Goal: Task Accomplishment & Management: Manage account settings

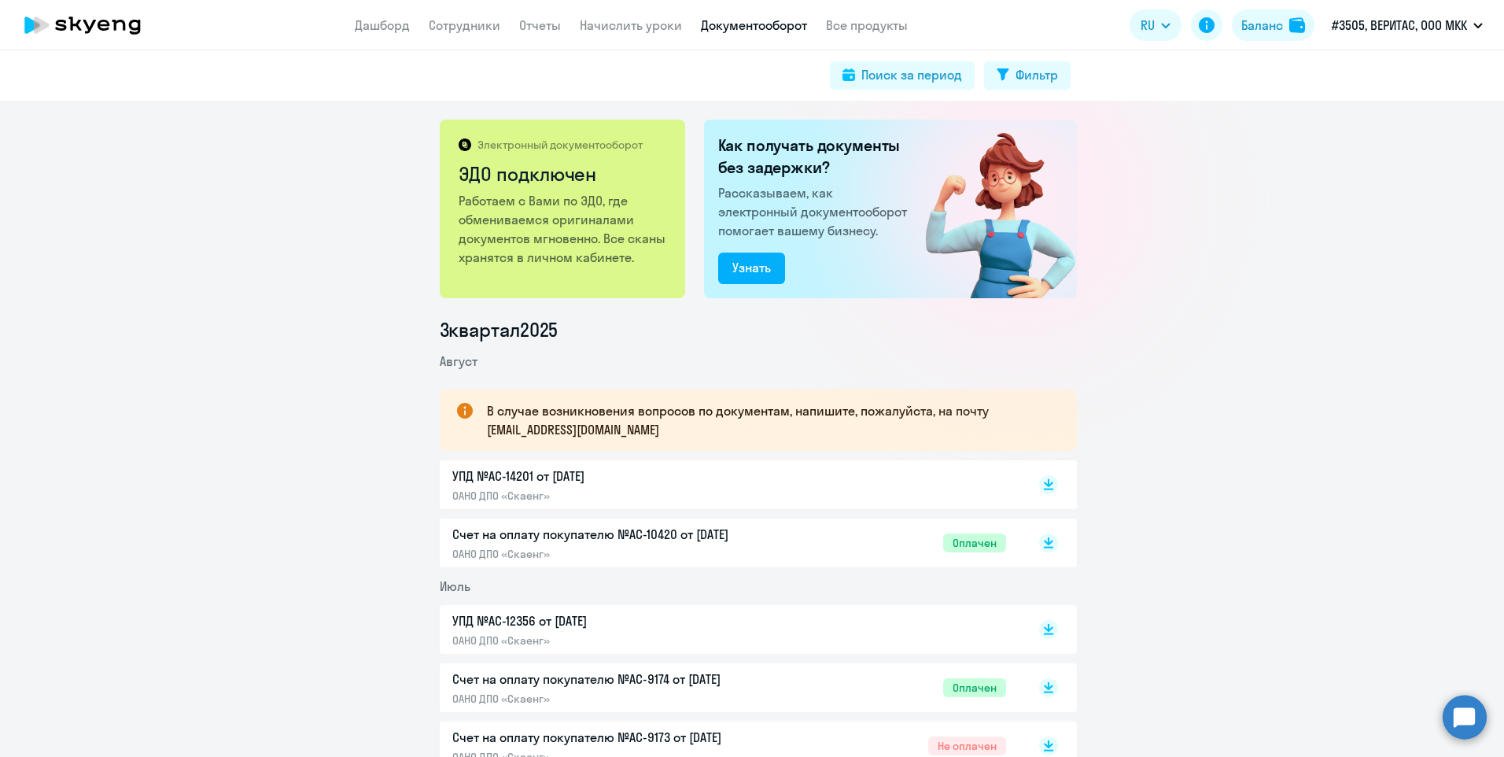
click at [455, 35] on app-header "Дашборд Сотрудники Отчеты Начислить уроки Документооборот Все продукты Дашборд …" at bounding box center [752, 25] width 1504 height 50
click at [455, 28] on link "Сотрудники" at bounding box center [465, 25] width 72 height 16
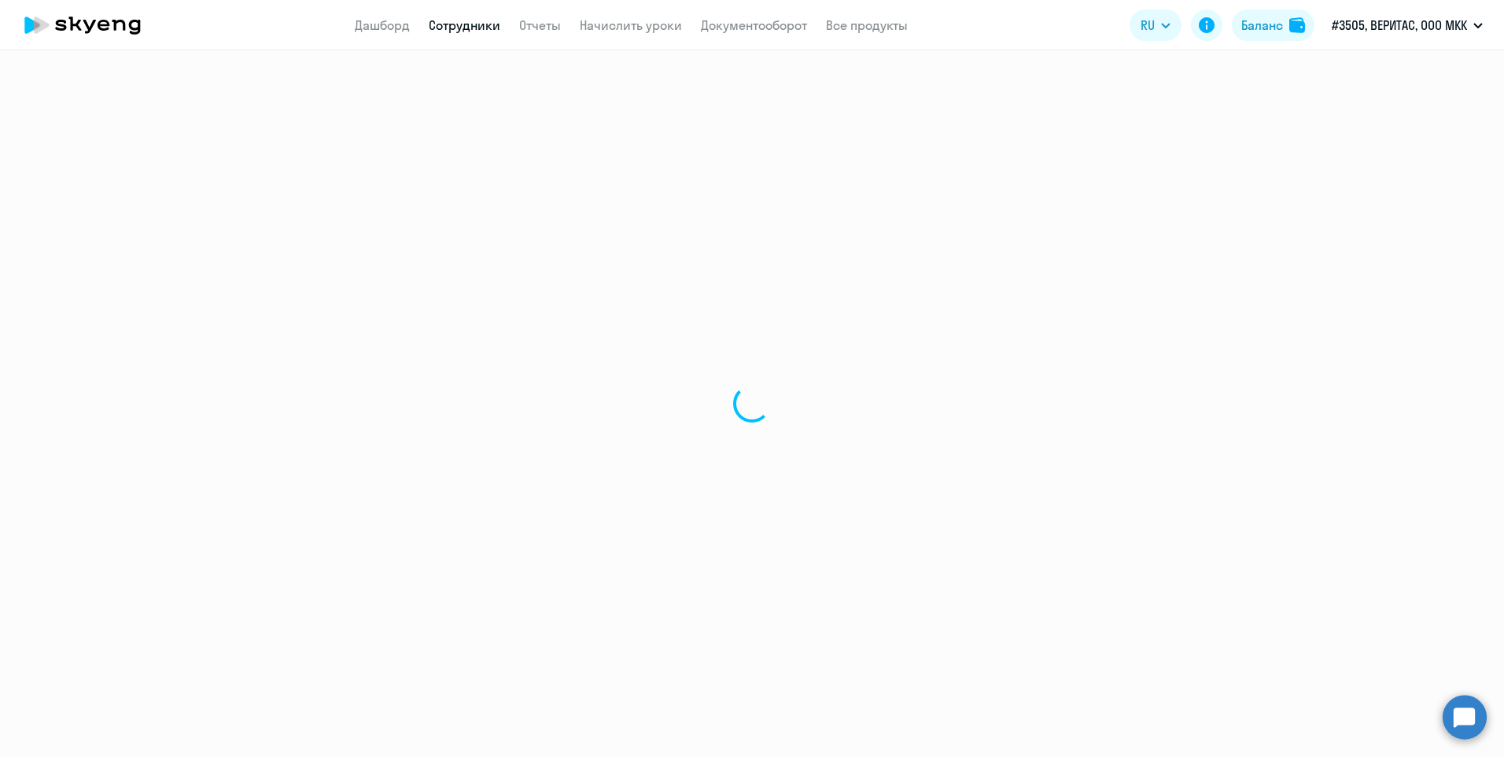
select select "30"
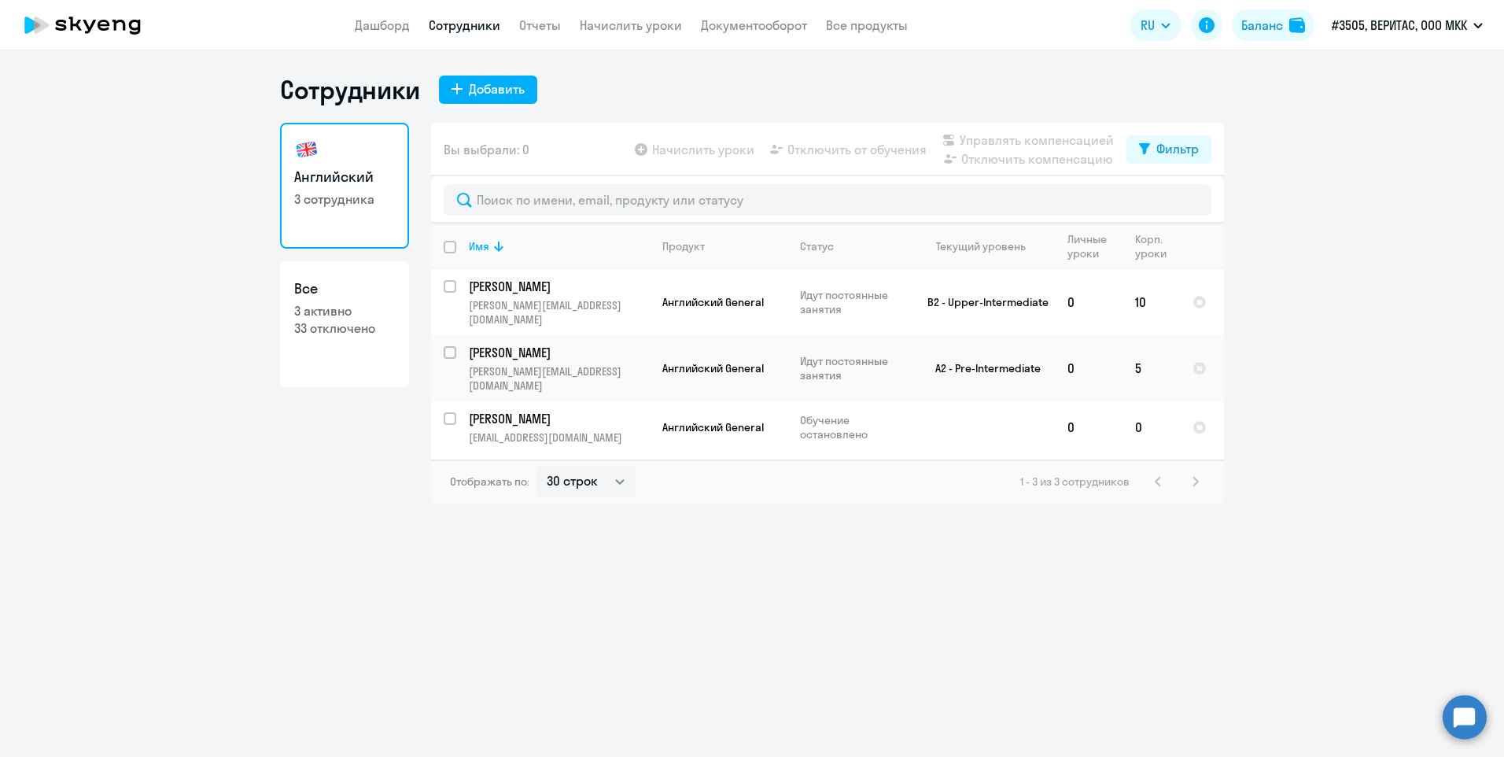
click at [75, 296] on ng-component "Сотрудники Добавить Английский 3 сотрудника Все 3 активно 33 отключено Вы выбра…" at bounding box center [752, 288] width 1504 height 429
click at [1403, 112] on li "#9099, [GEOGRAPHIC_DATA], ООО МКК" at bounding box center [1376, 112] width 227 height 39
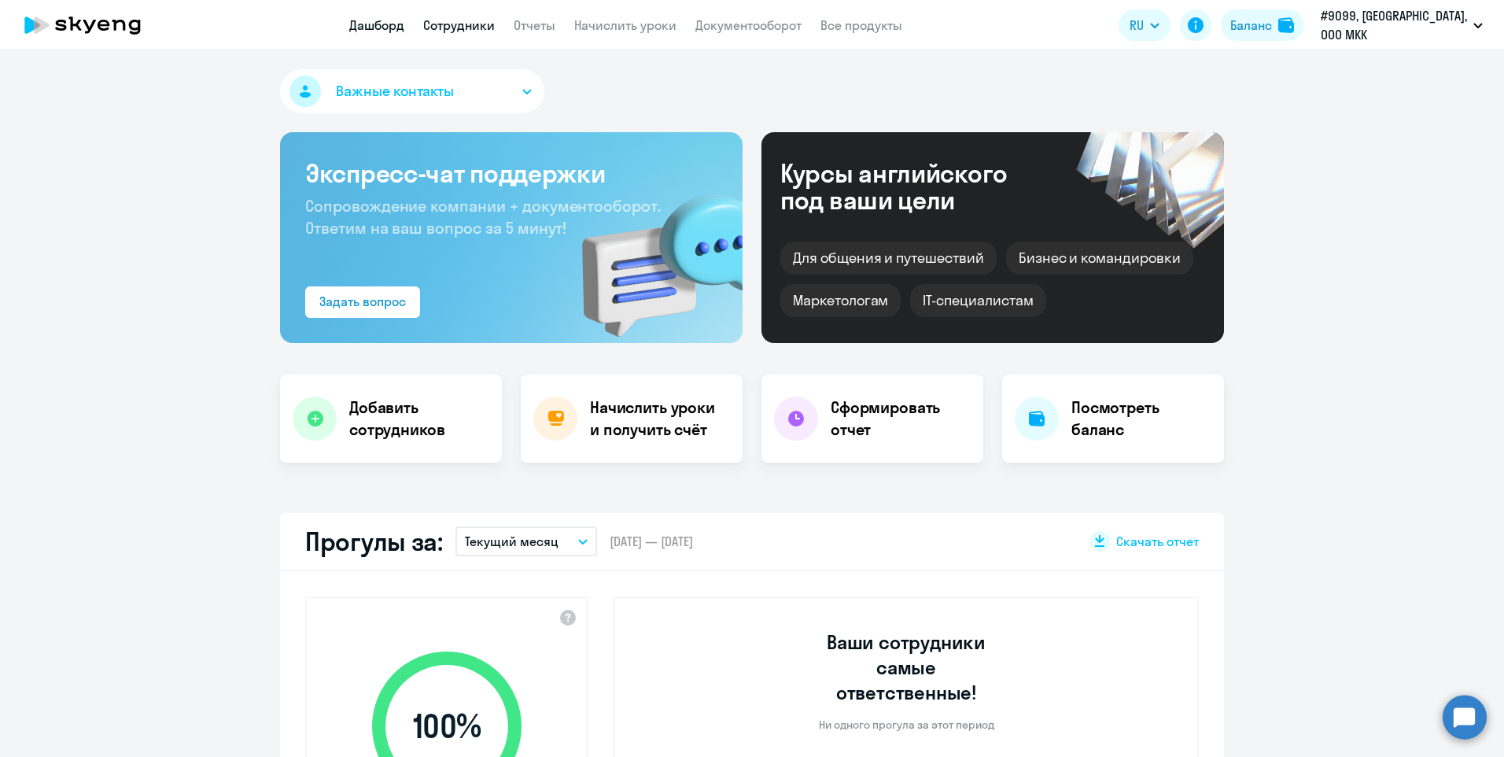
click at [455, 23] on link "Сотрудники" at bounding box center [459, 25] width 72 height 16
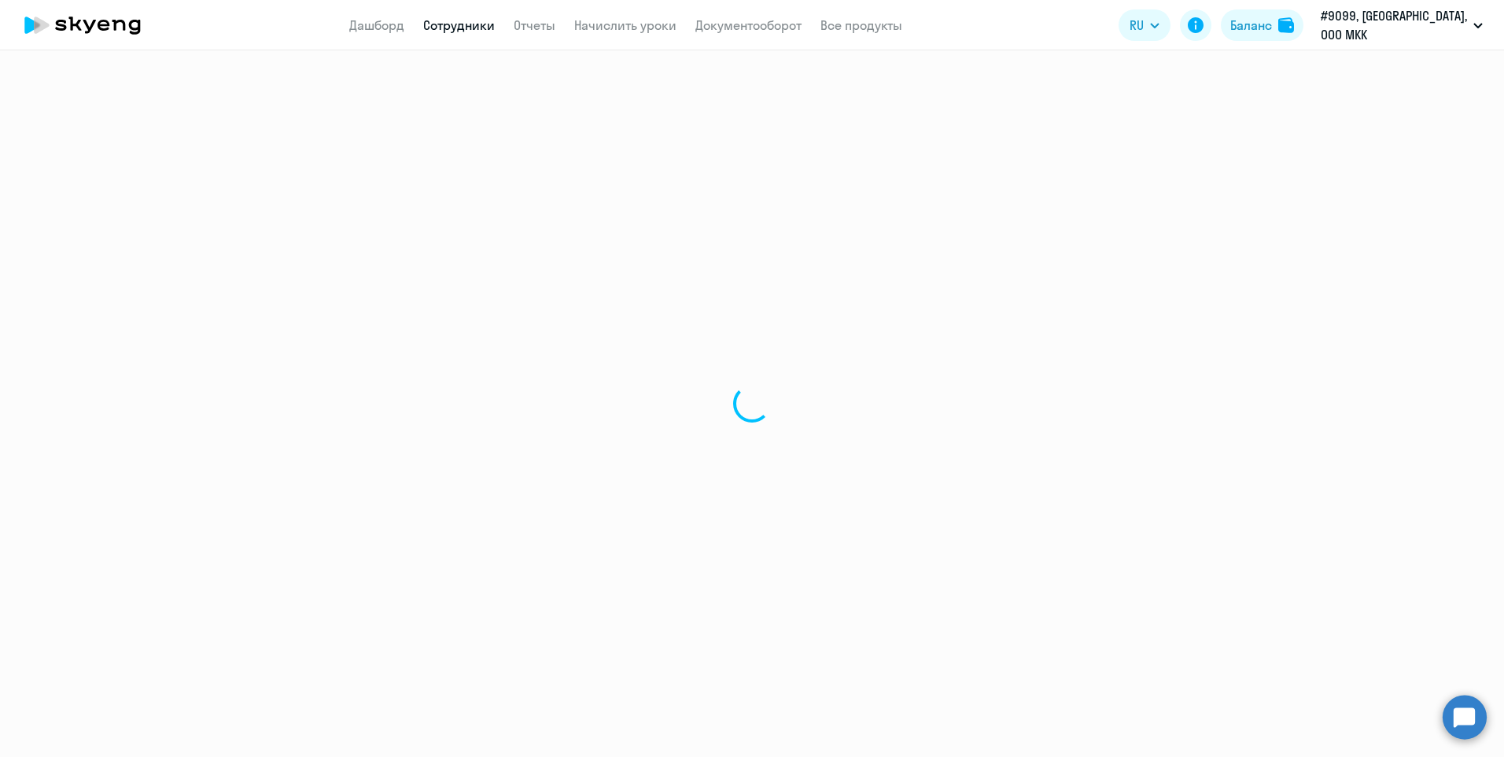
select select "30"
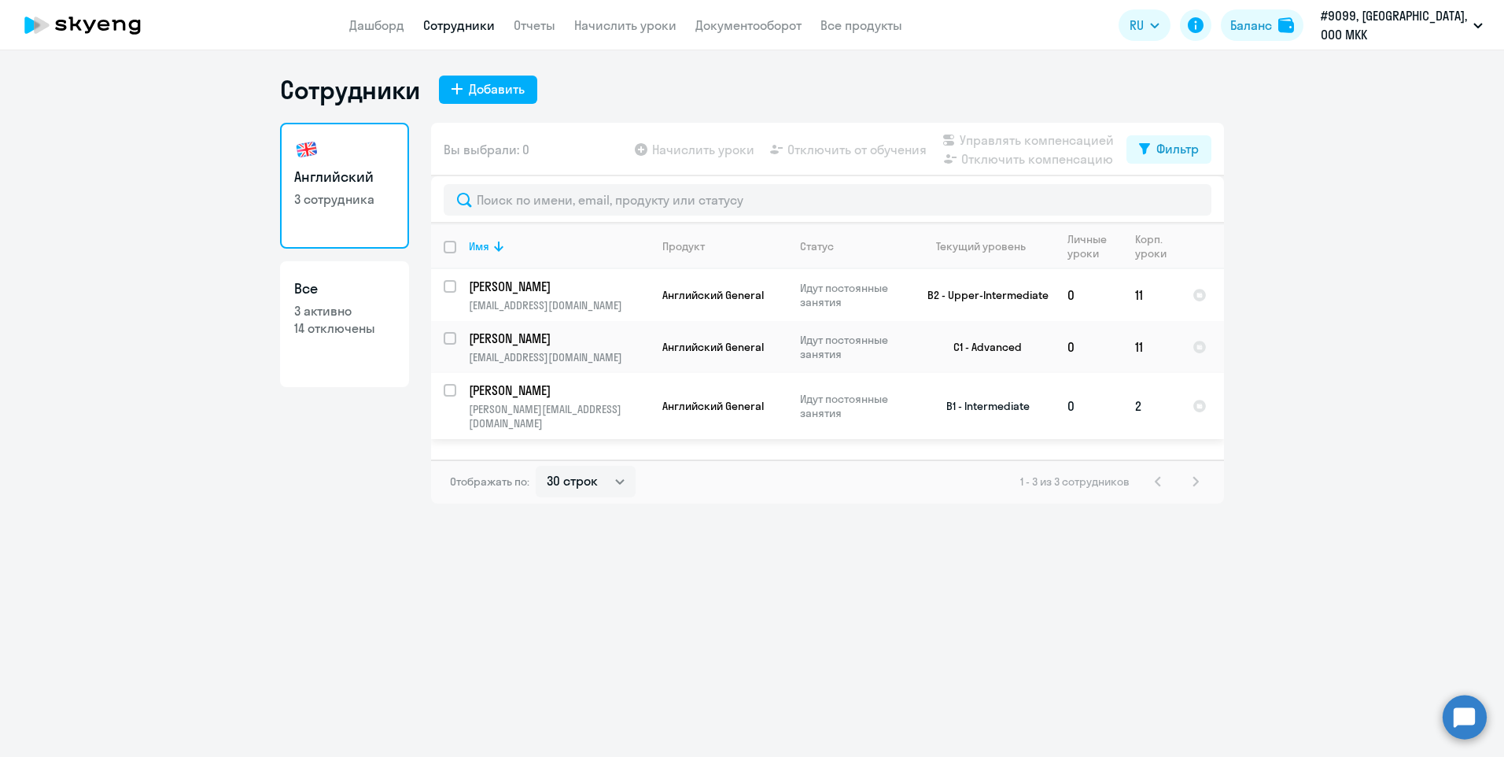
click at [450, 389] on input "select row 11079970" at bounding box center [459, 399] width 31 height 31
click at [450, 389] on input "deselect row 11079970" at bounding box center [459, 399] width 31 height 31
checkbox input "false"
click at [624, 27] on link "Начислить уроки" at bounding box center [625, 25] width 102 height 16
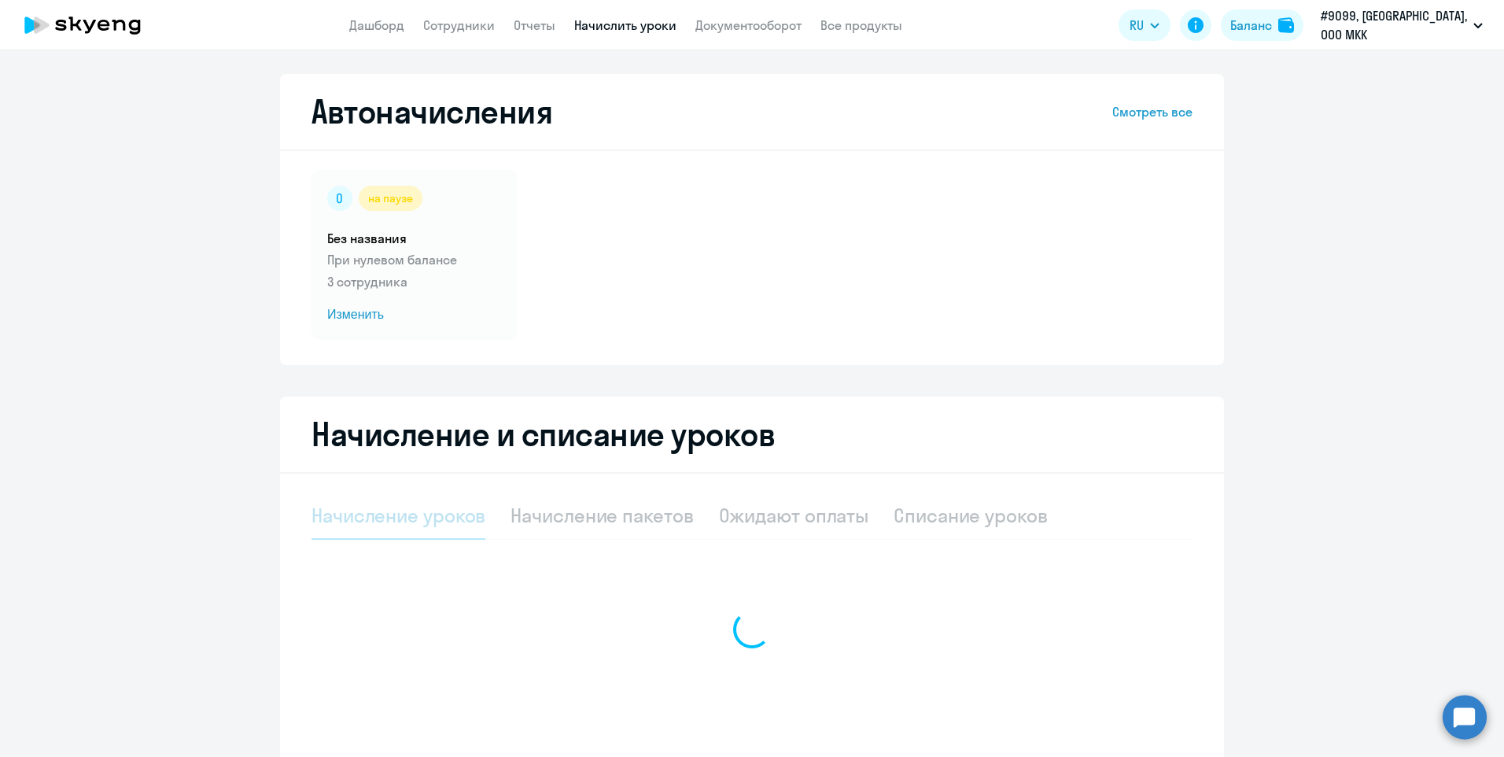
select select "10"
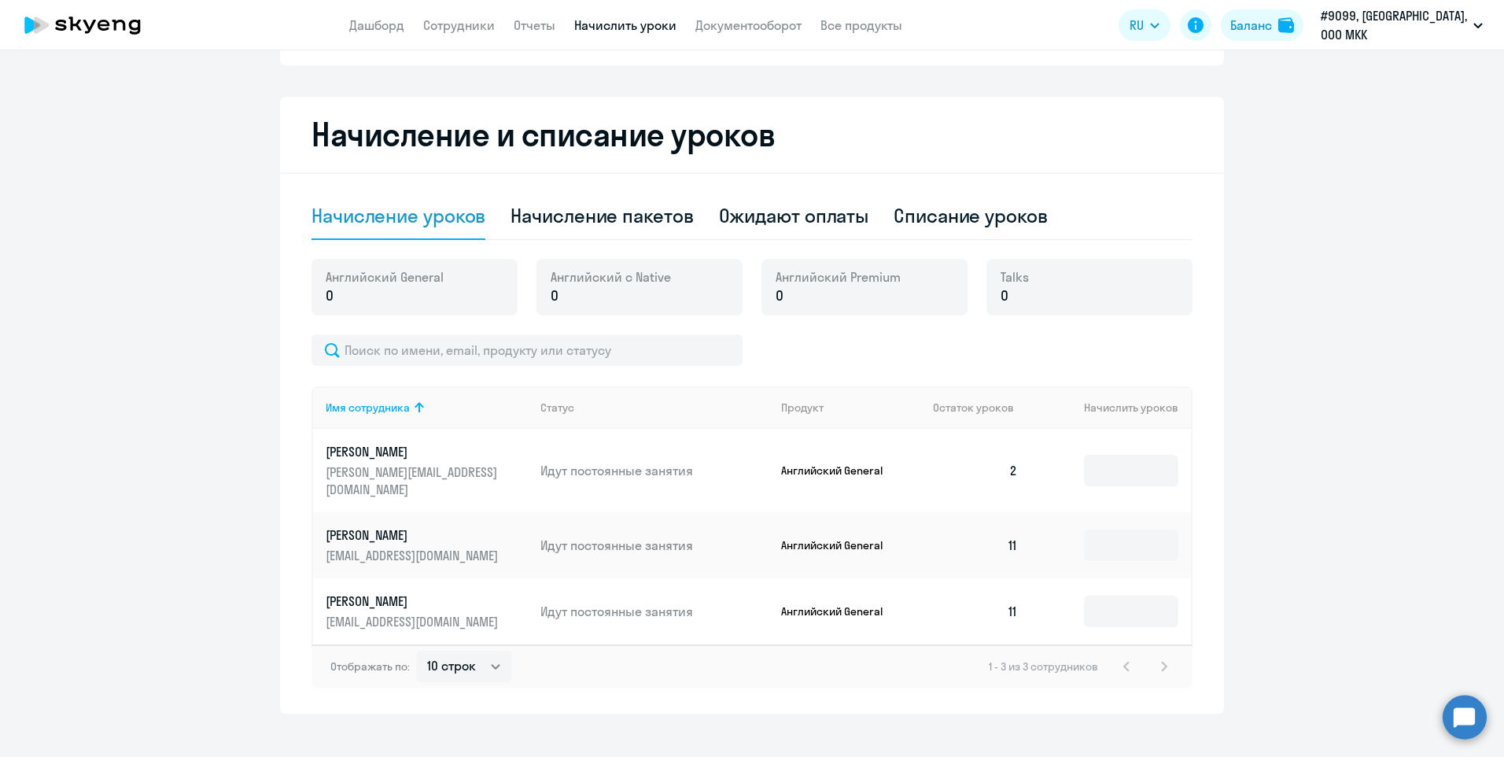
scroll to position [302, 0]
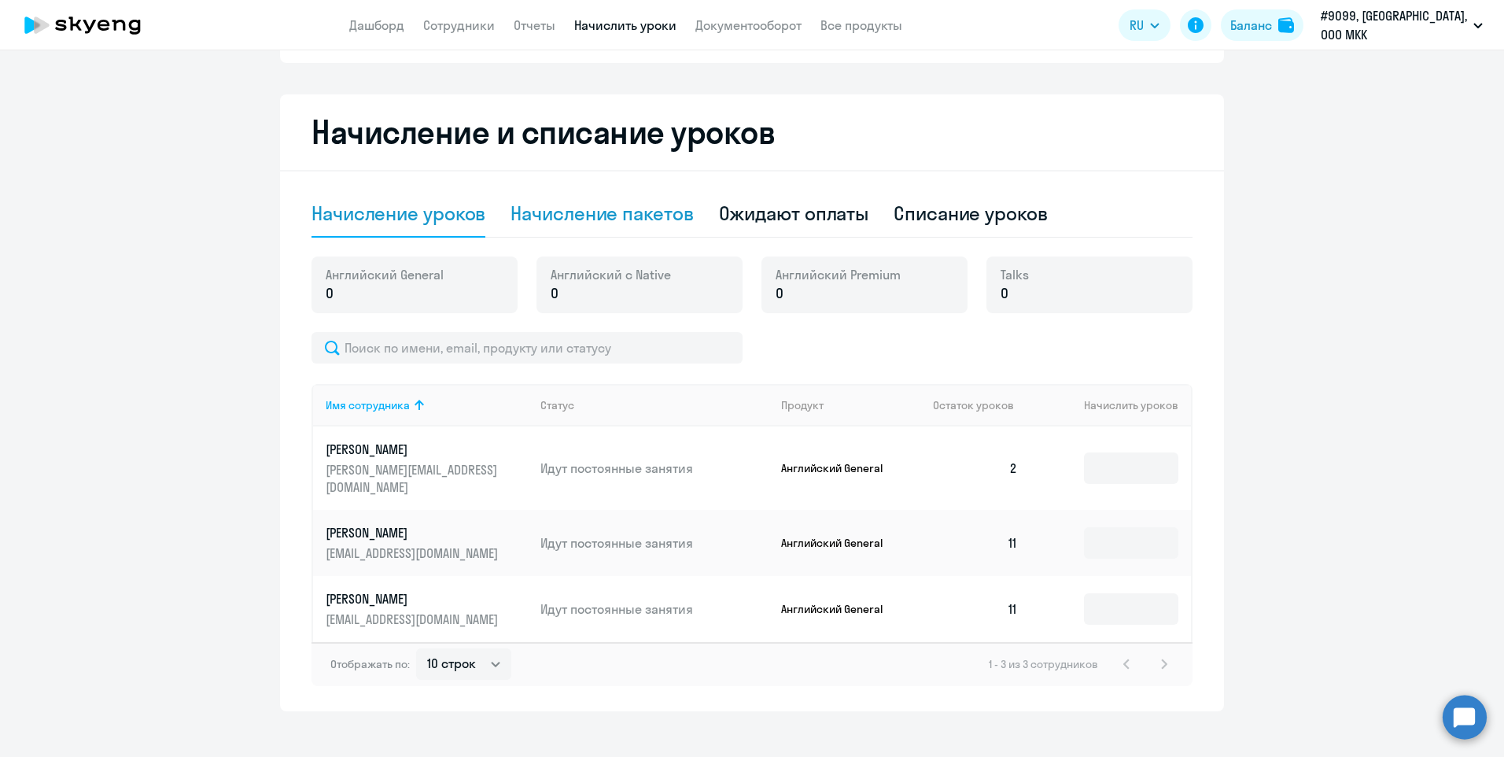
click at [613, 196] on div "Начисление пакетов" at bounding box center [601, 213] width 182 height 47
select select "10"
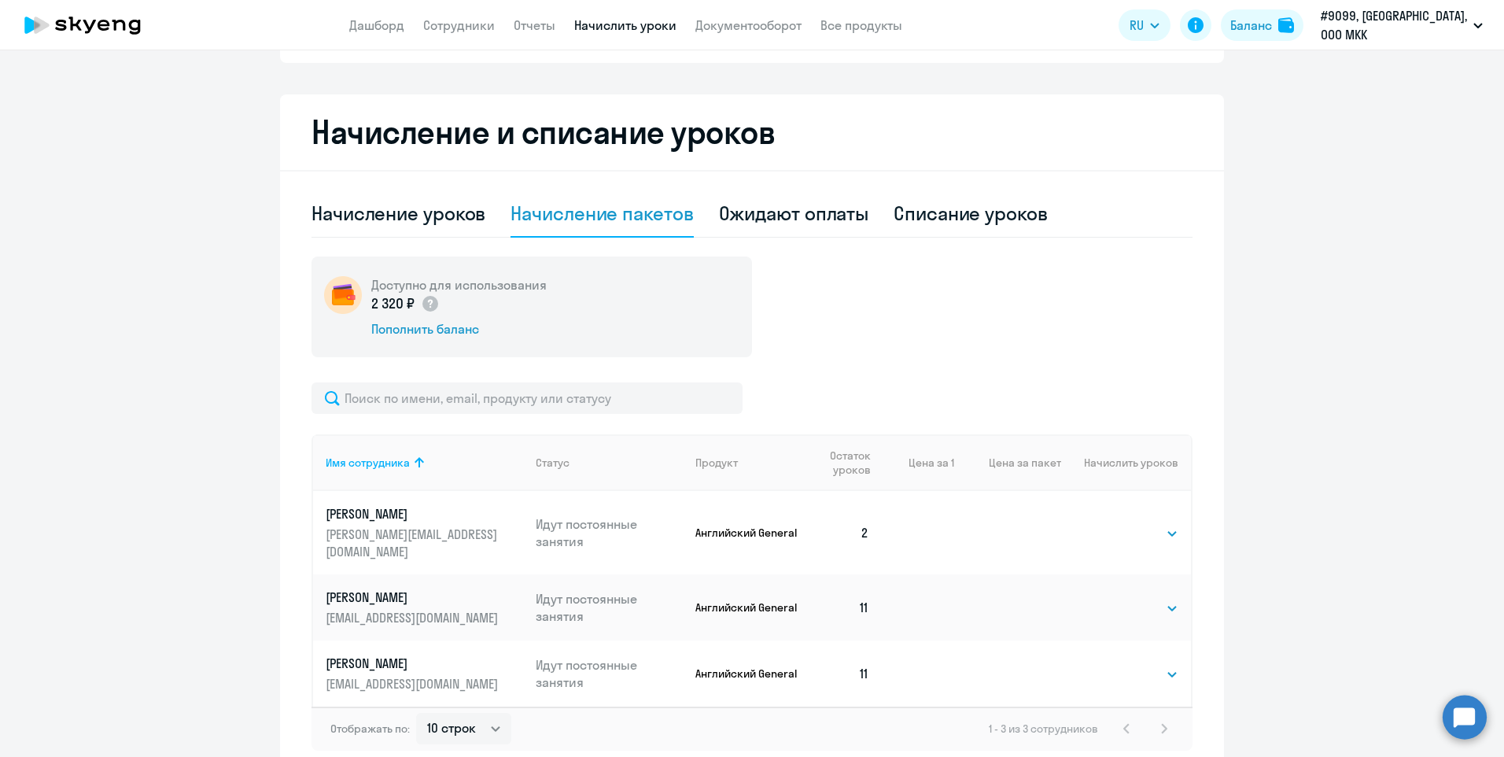
scroll to position [366, 0]
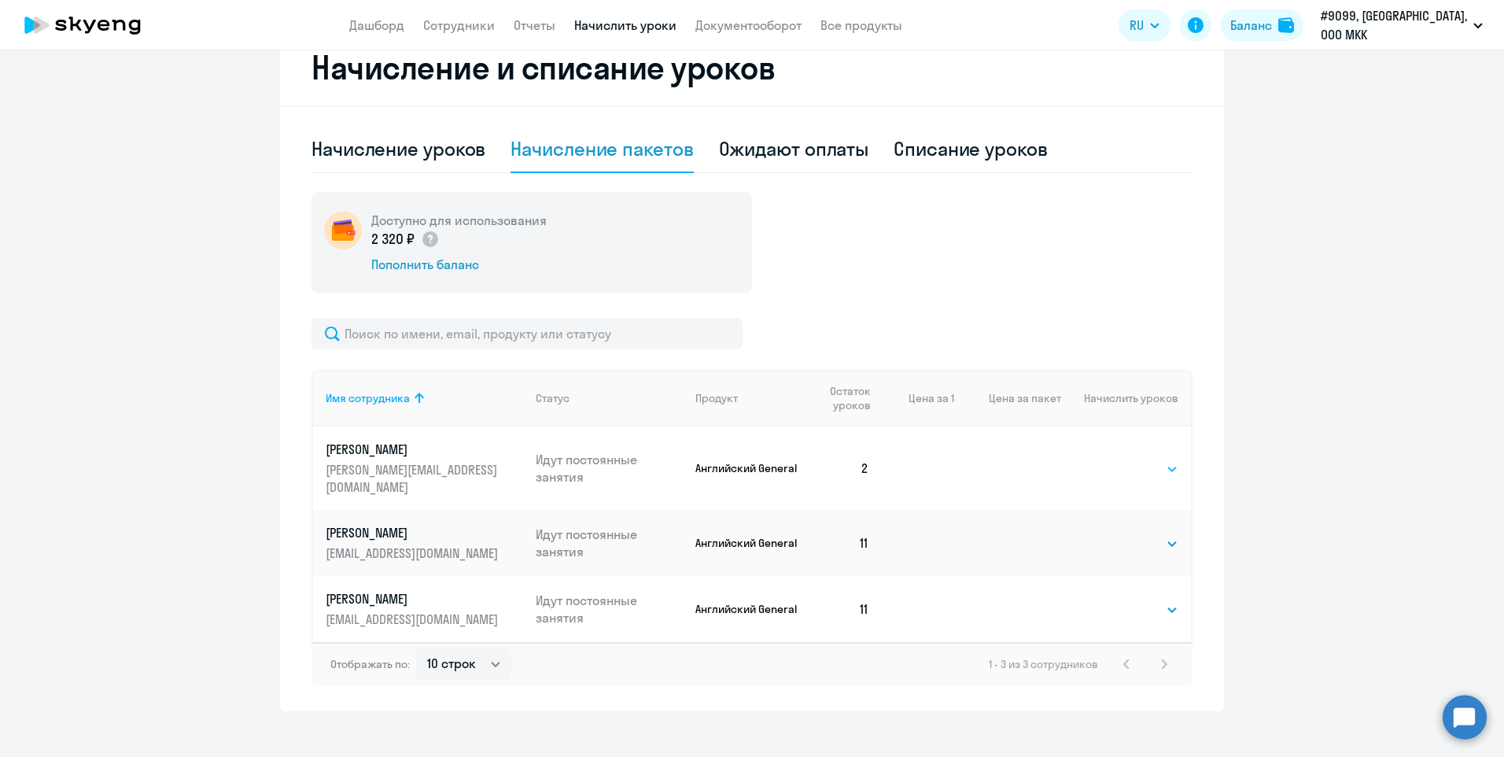
click at [1152, 462] on select "Выбрать 4 8 16 32 64 96 128" at bounding box center [1146, 468] width 64 height 19
select select "8"
click at [1114, 459] on select "Выбрать 4 8 16 32 64 96 128" at bounding box center [1146, 468] width 64 height 19
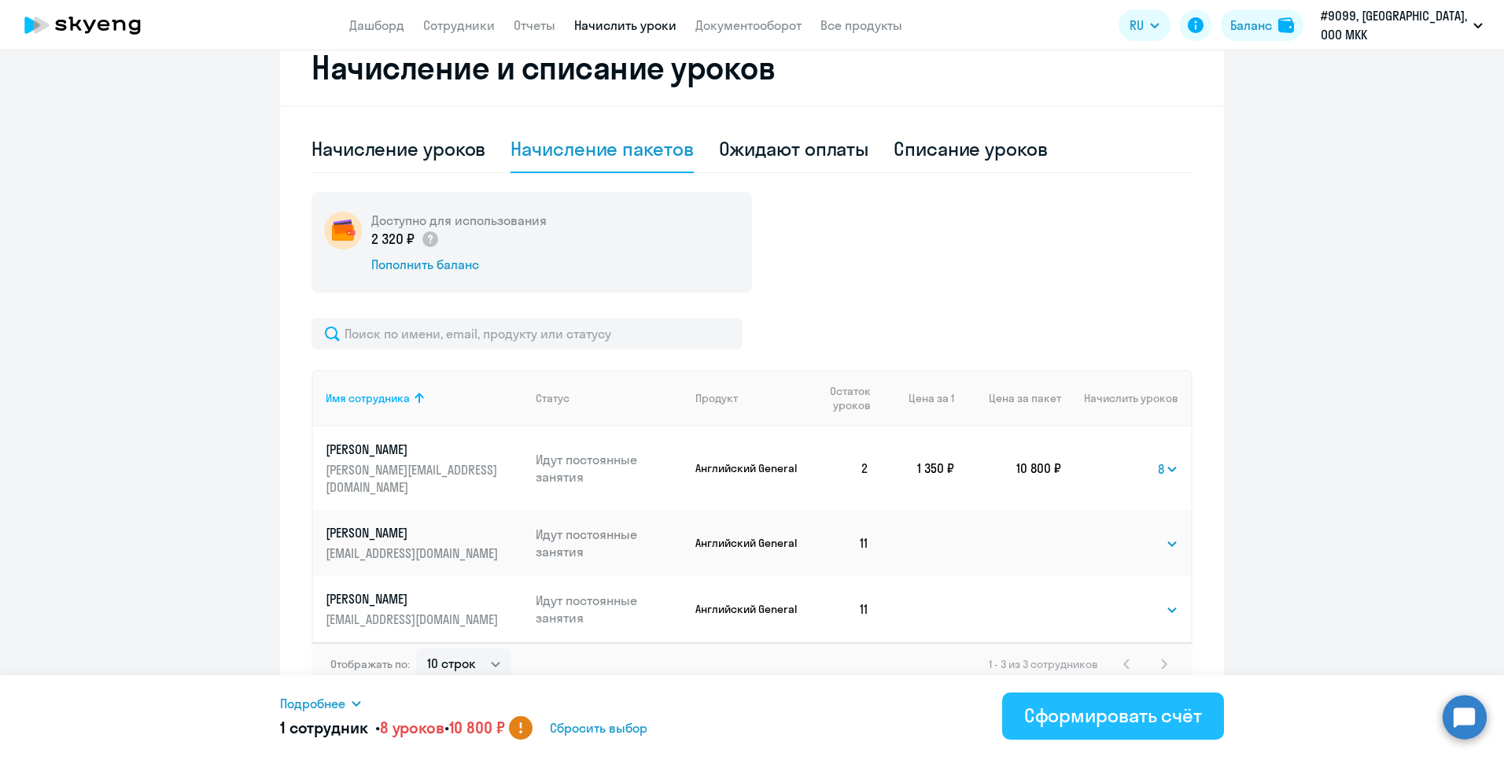
click at [1074, 719] on div "Сформировать счёт" at bounding box center [1113, 714] width 178 height 25
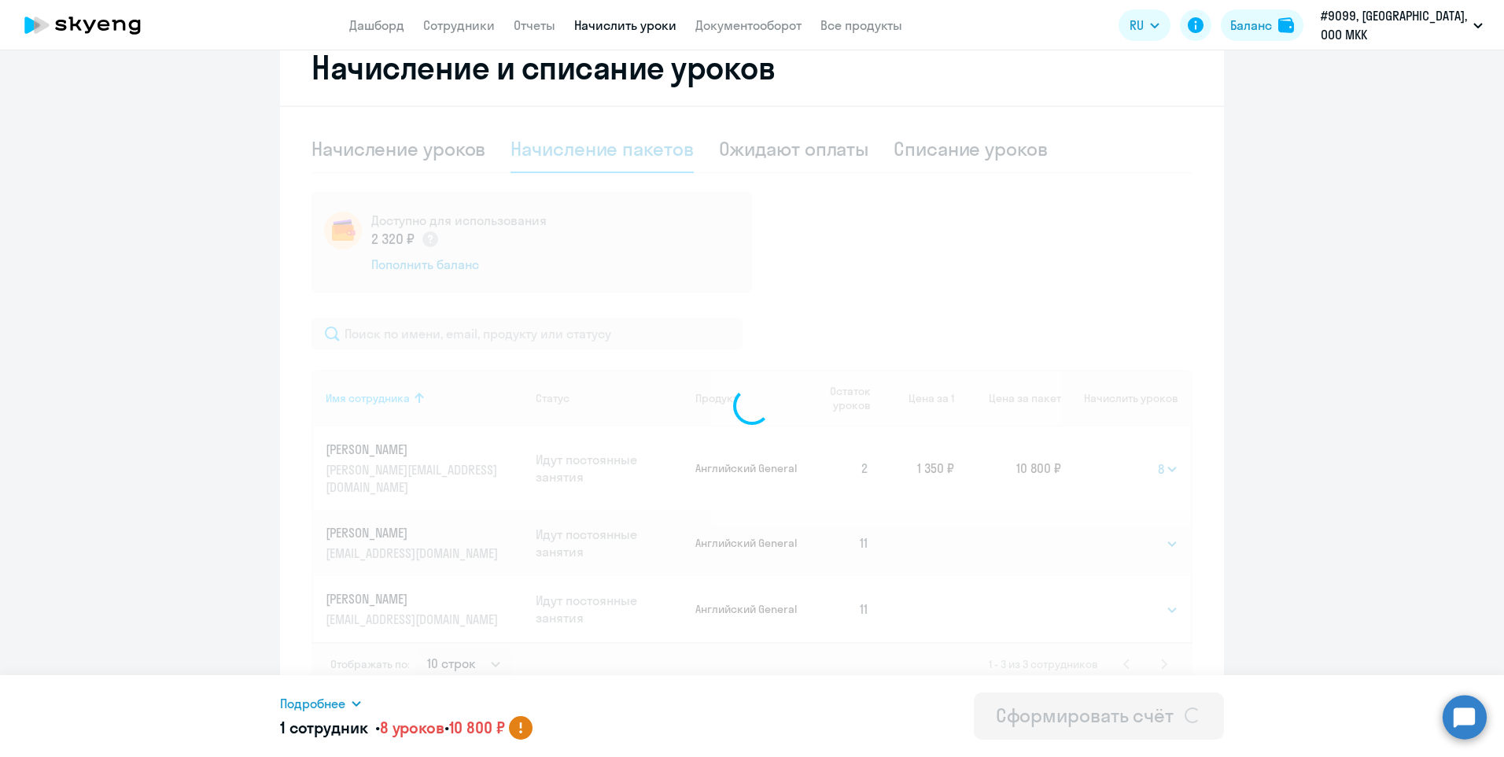
select select
click at [735, 28] on link "Документооборот" at bounding box center [748, 25] width 106 height 16
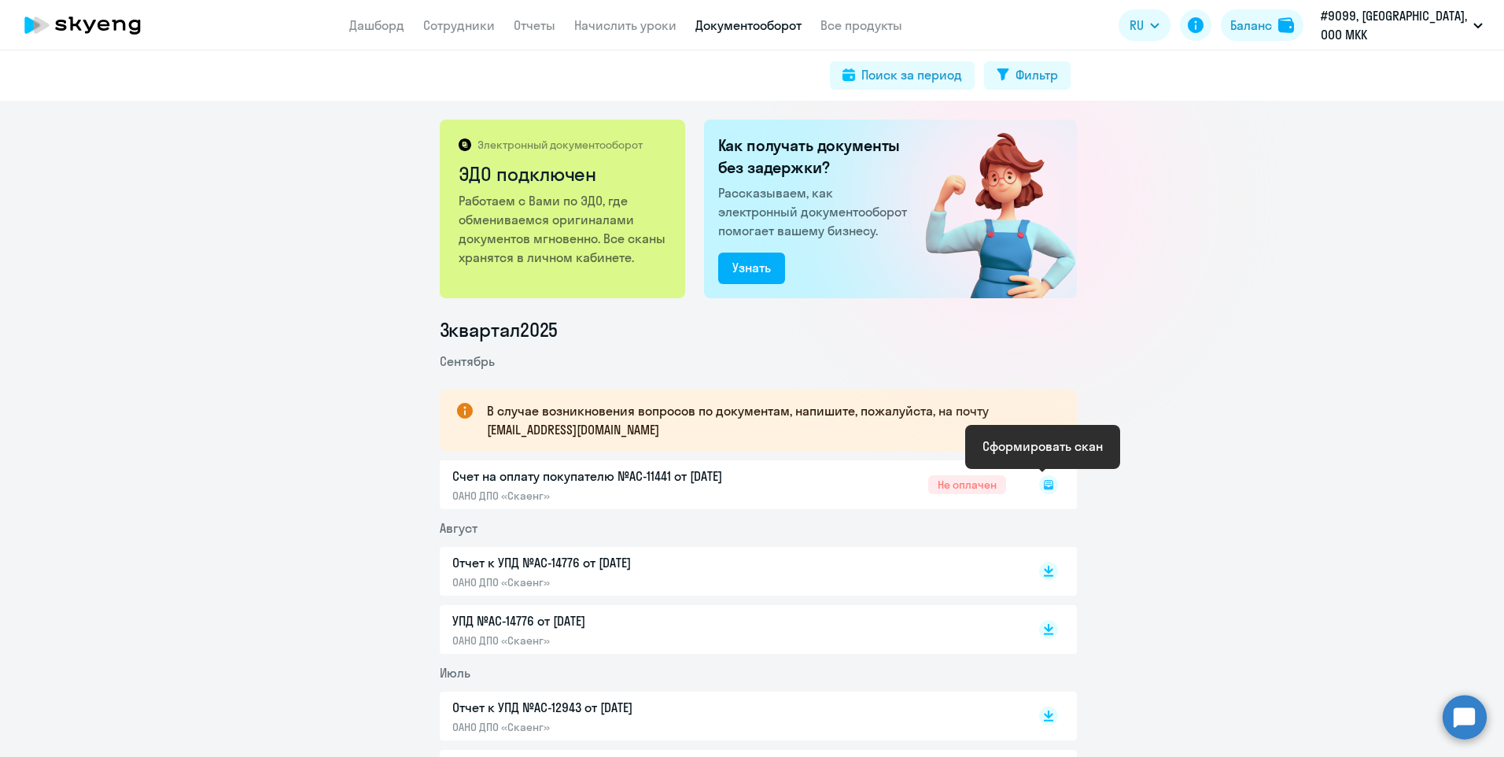
click at [1044, 481] on icon at bounding box center [1048, 484] width 19 height 19
click at [1039, 486] on rect at bounding box center [1048, 484] width 19 height 19
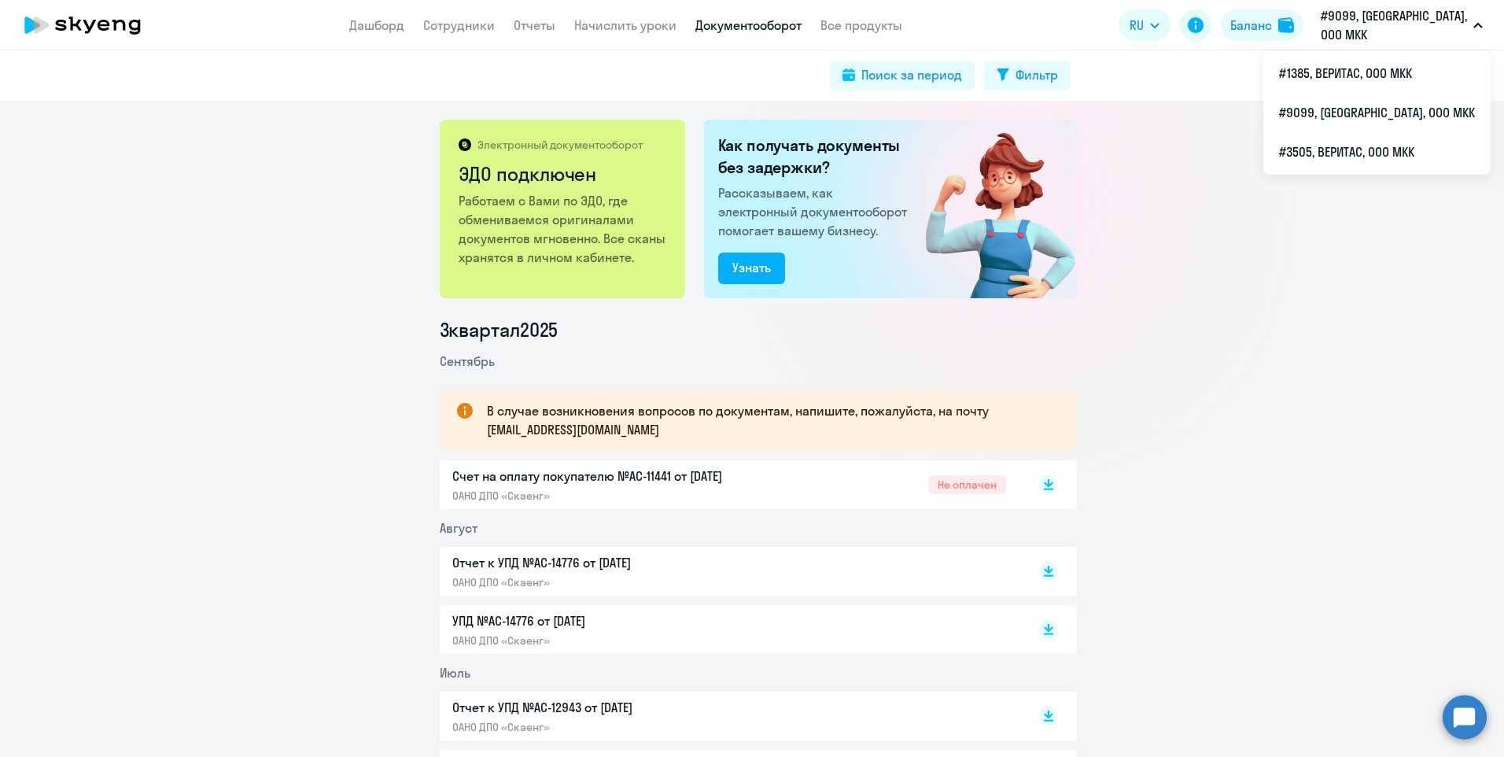
drag, startPoint x: 479, startPoint y: 27, endPoint x: 498, endPoint y: 46, distance: 27.3
click at [479, 27] on link "Сотрудники" at bounding box center [459, 25] width 72 height 16
select select "30"
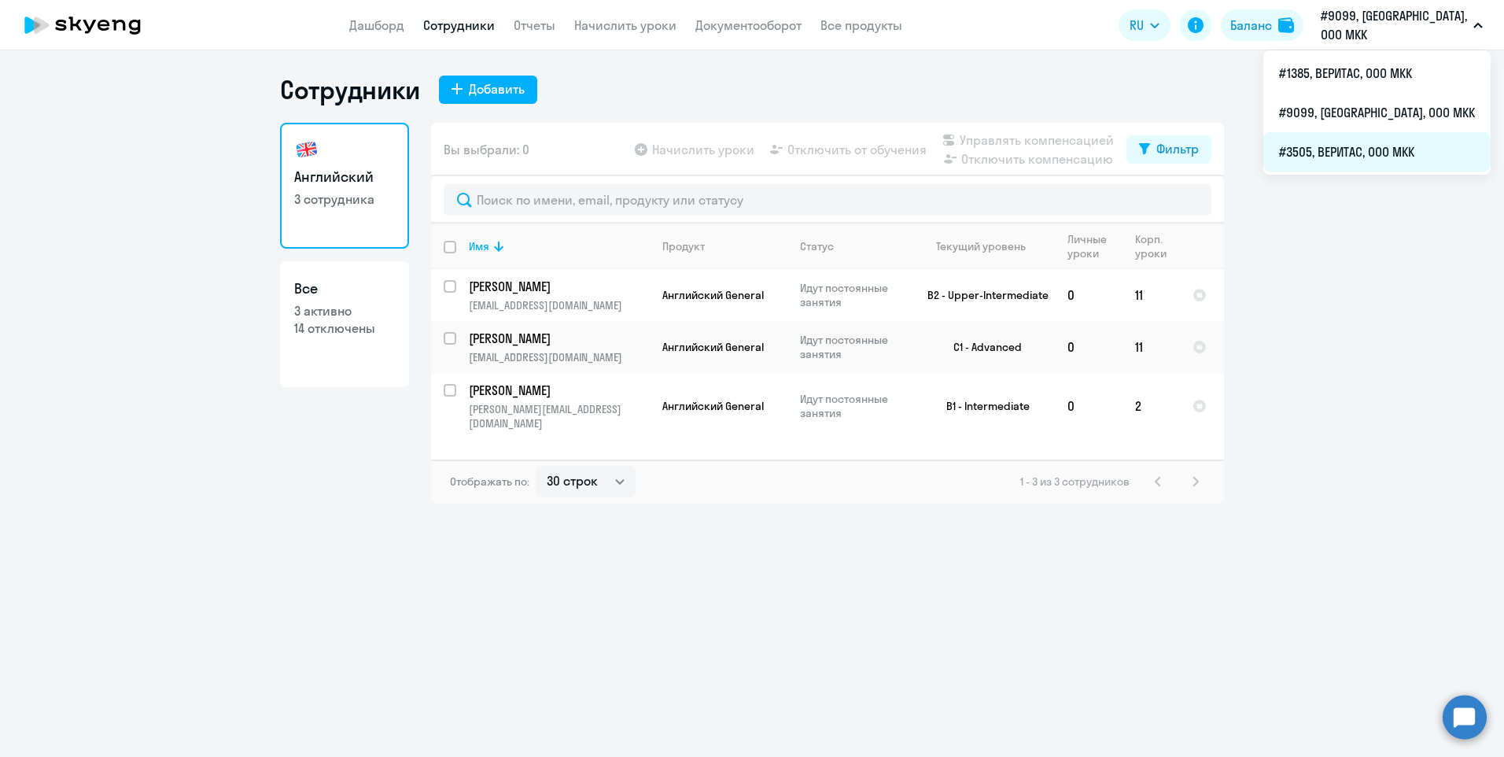
click at [1376, 156] on li "#3505, ВЕРИТАС, ООО МКК" at bounding box center [1376, 151] width 227 height 39
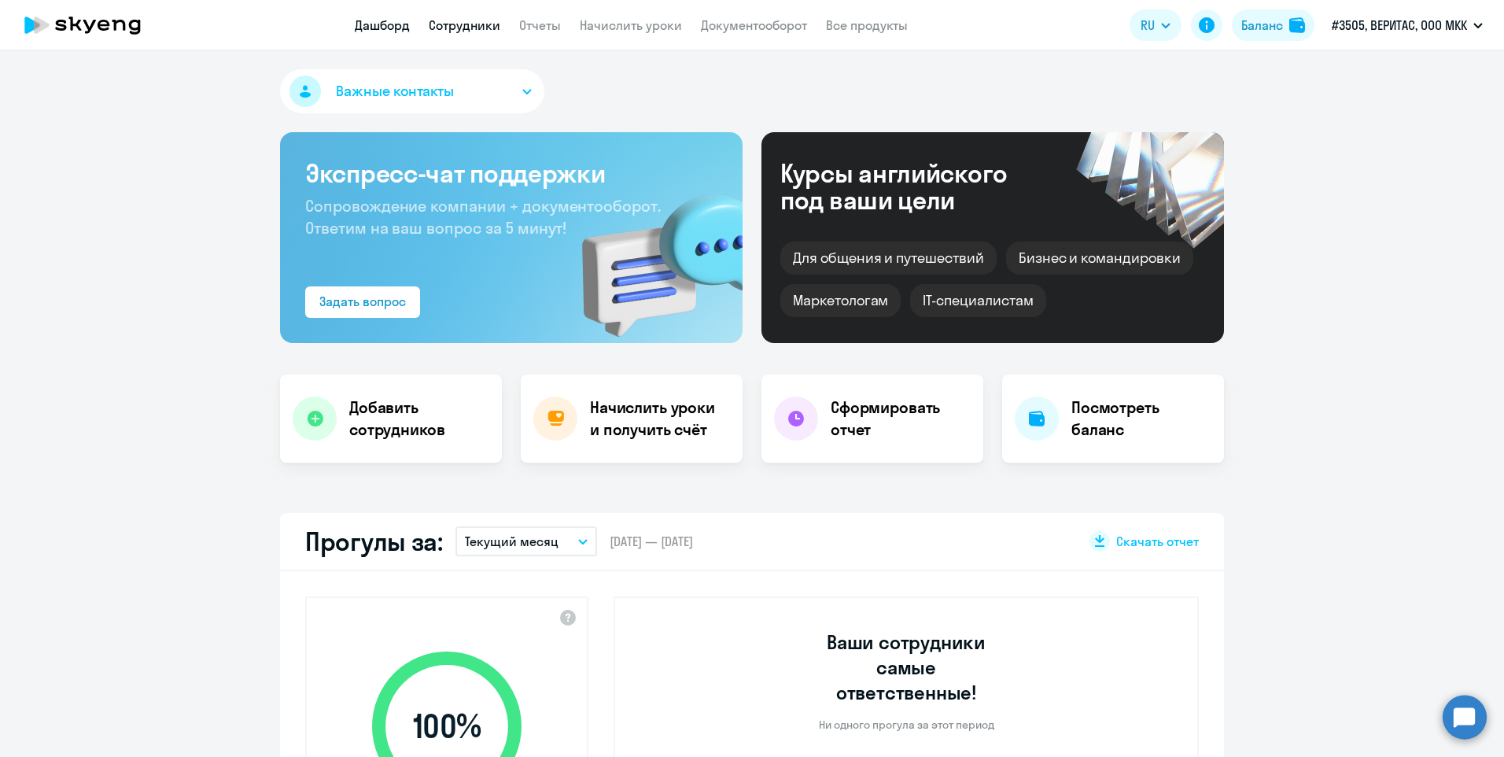
click at [473, 27] on link "Сотрудники" at bounding box center [465, 25] width 72 height 16
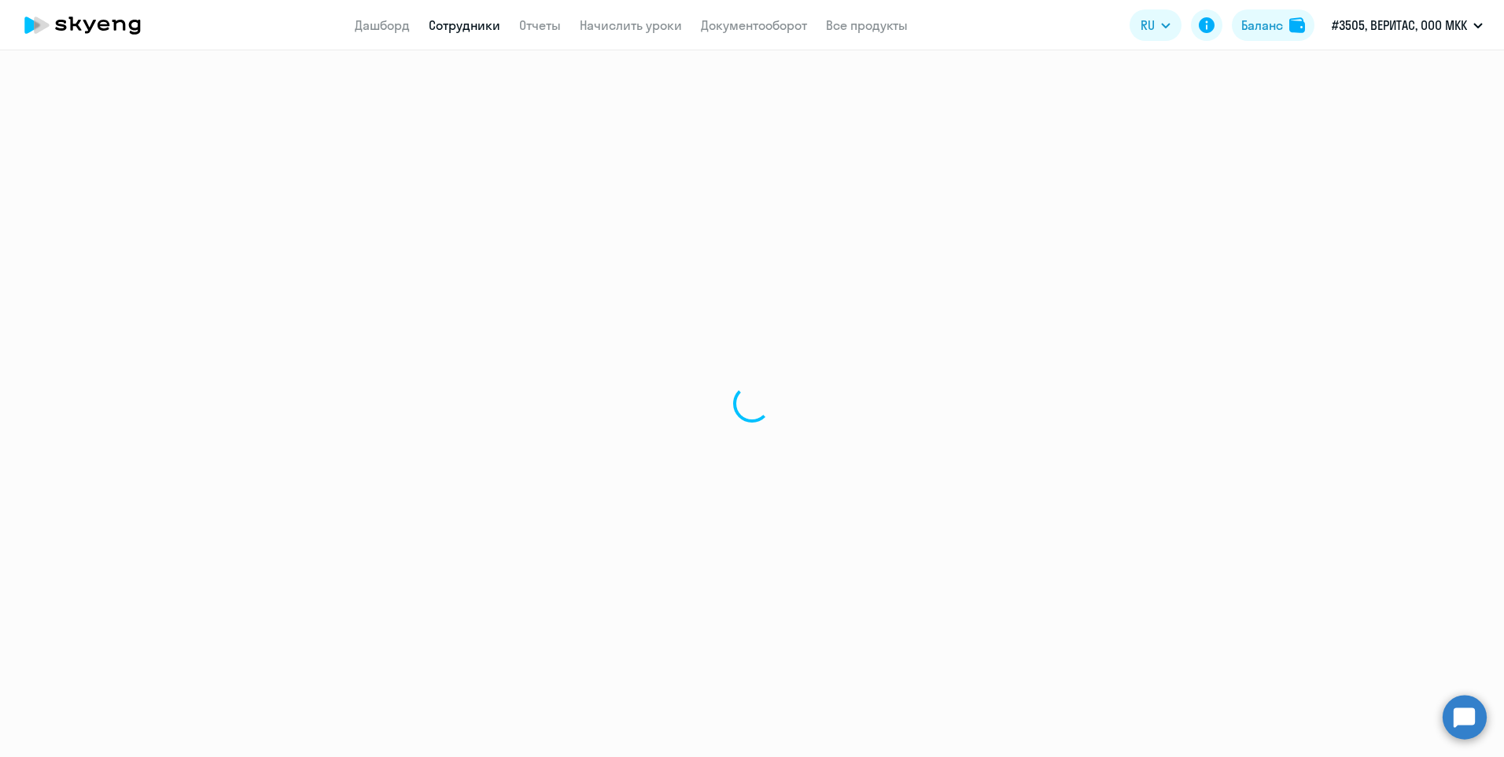
select select "30"
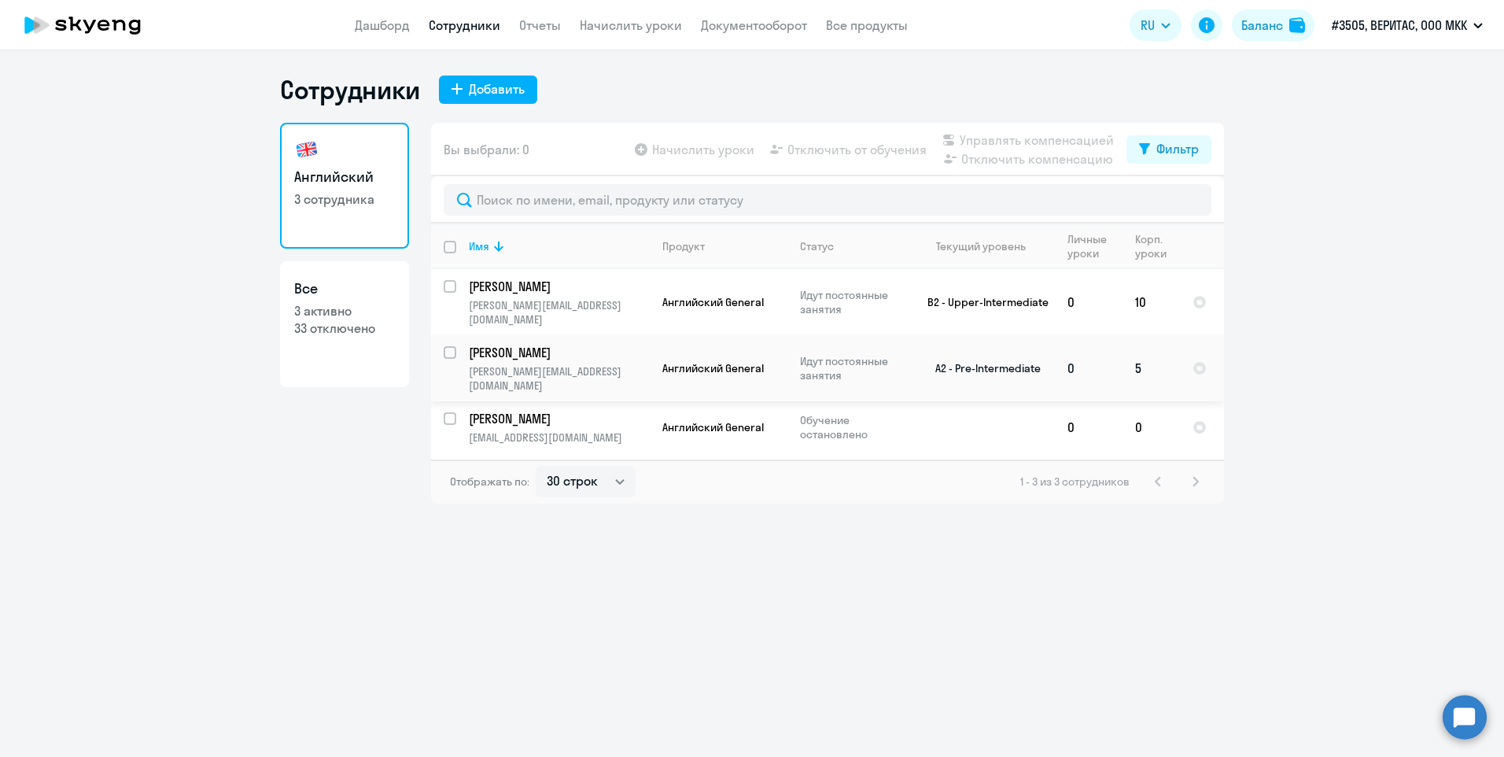
click at [556, 344] on p "[PERSON_NAME]" at bounding box center [558, 352] width 178 height 17
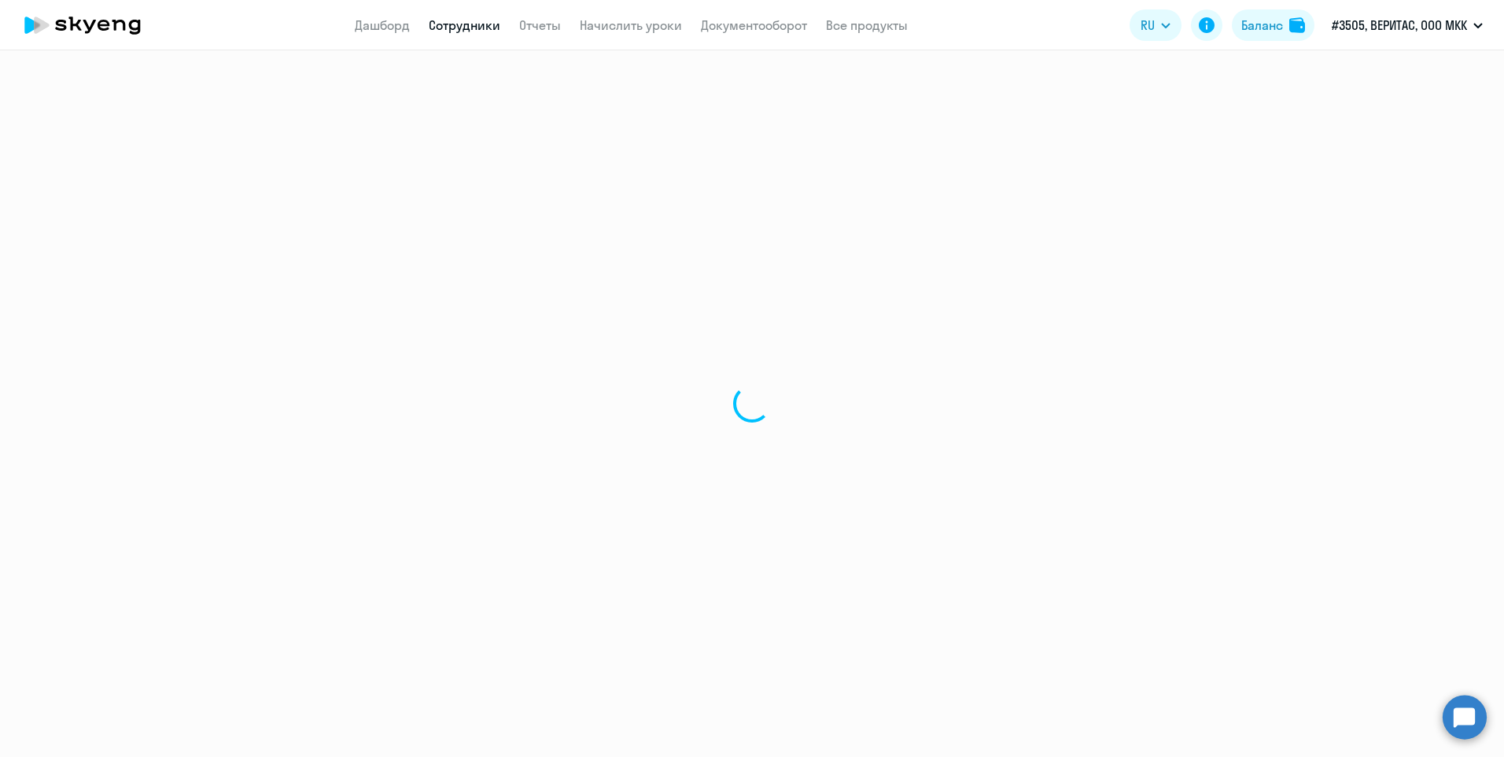
select select "english"
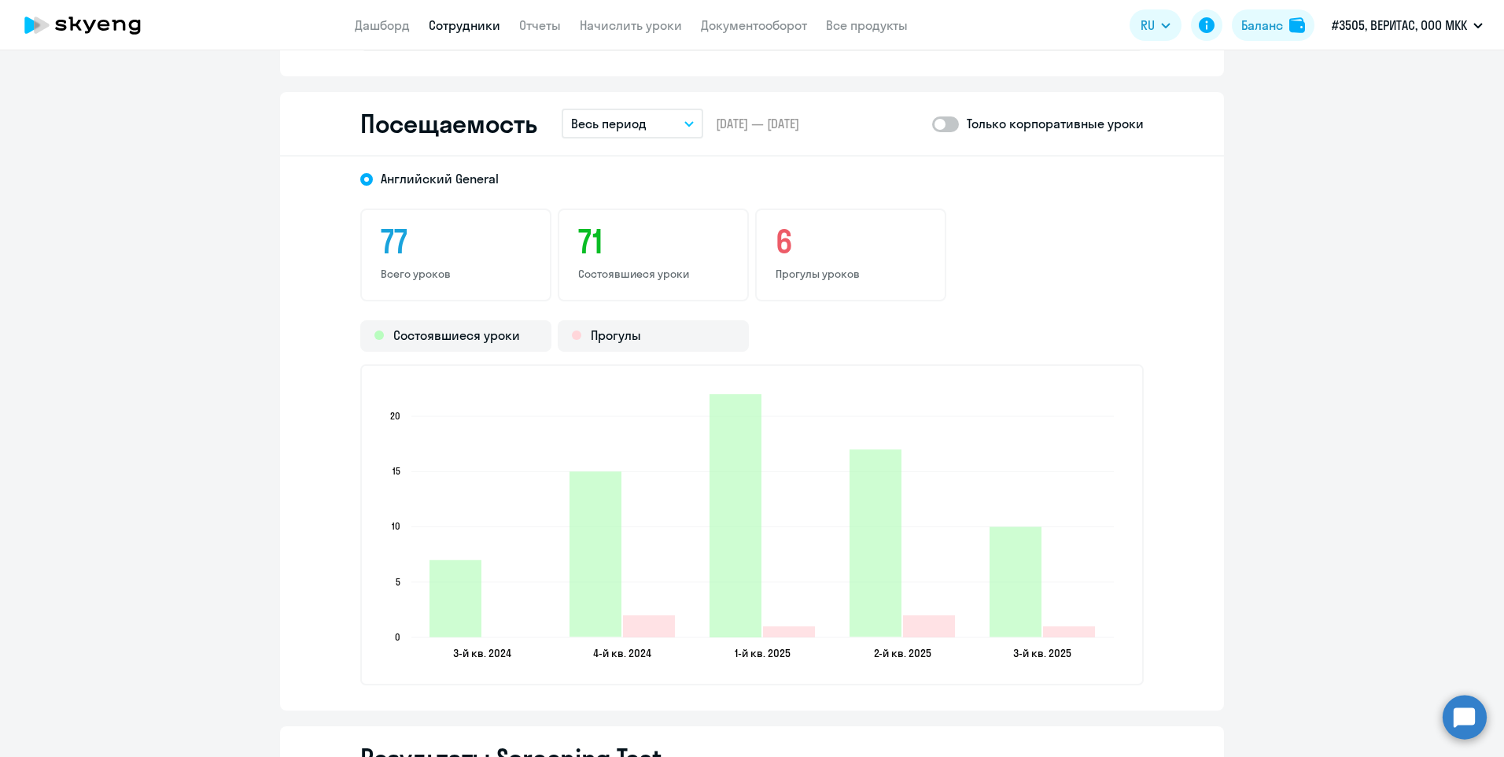
scroll to position [1887, 0]
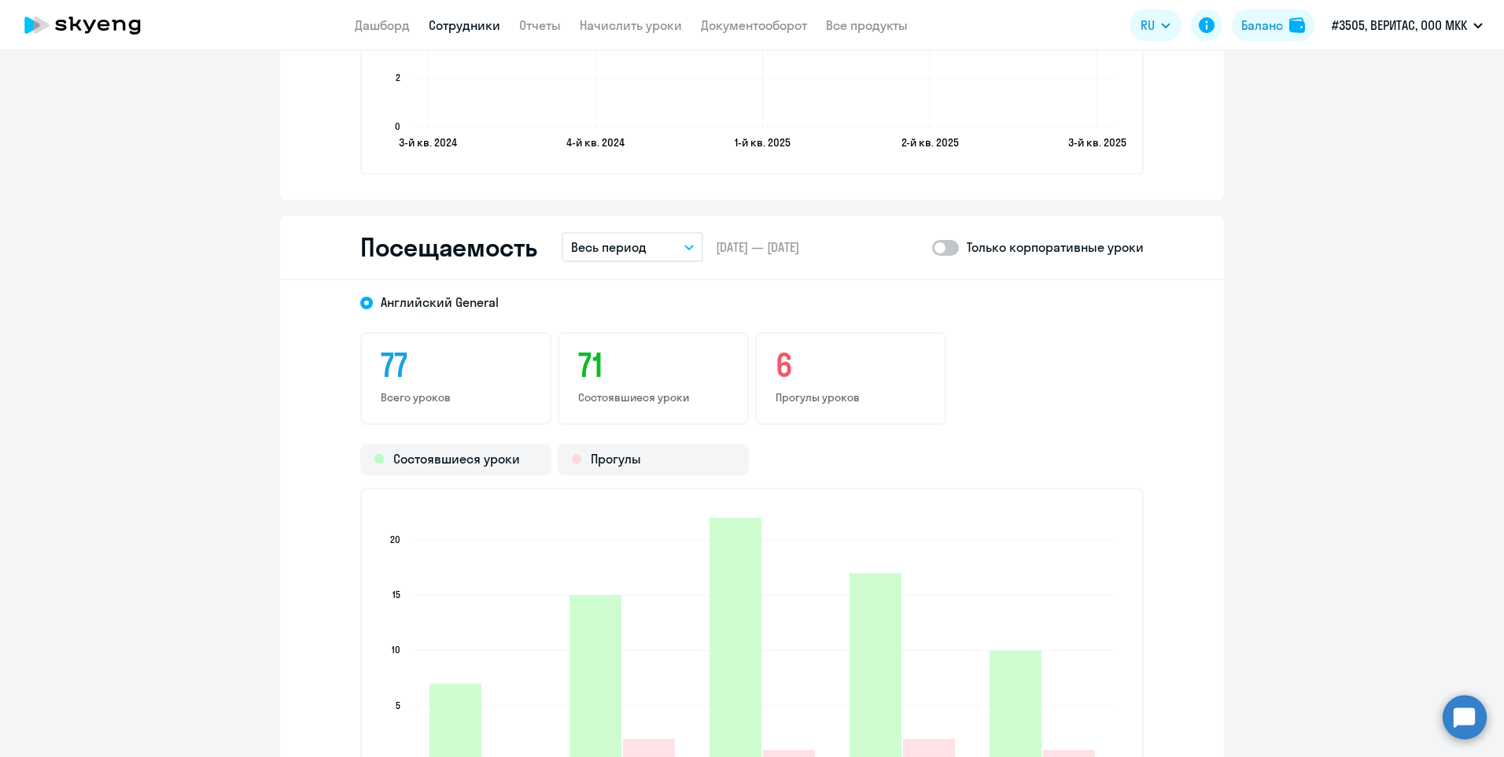
click at [684, 245] on icon "button" at bounding box center [688, 248] width 9 height 6
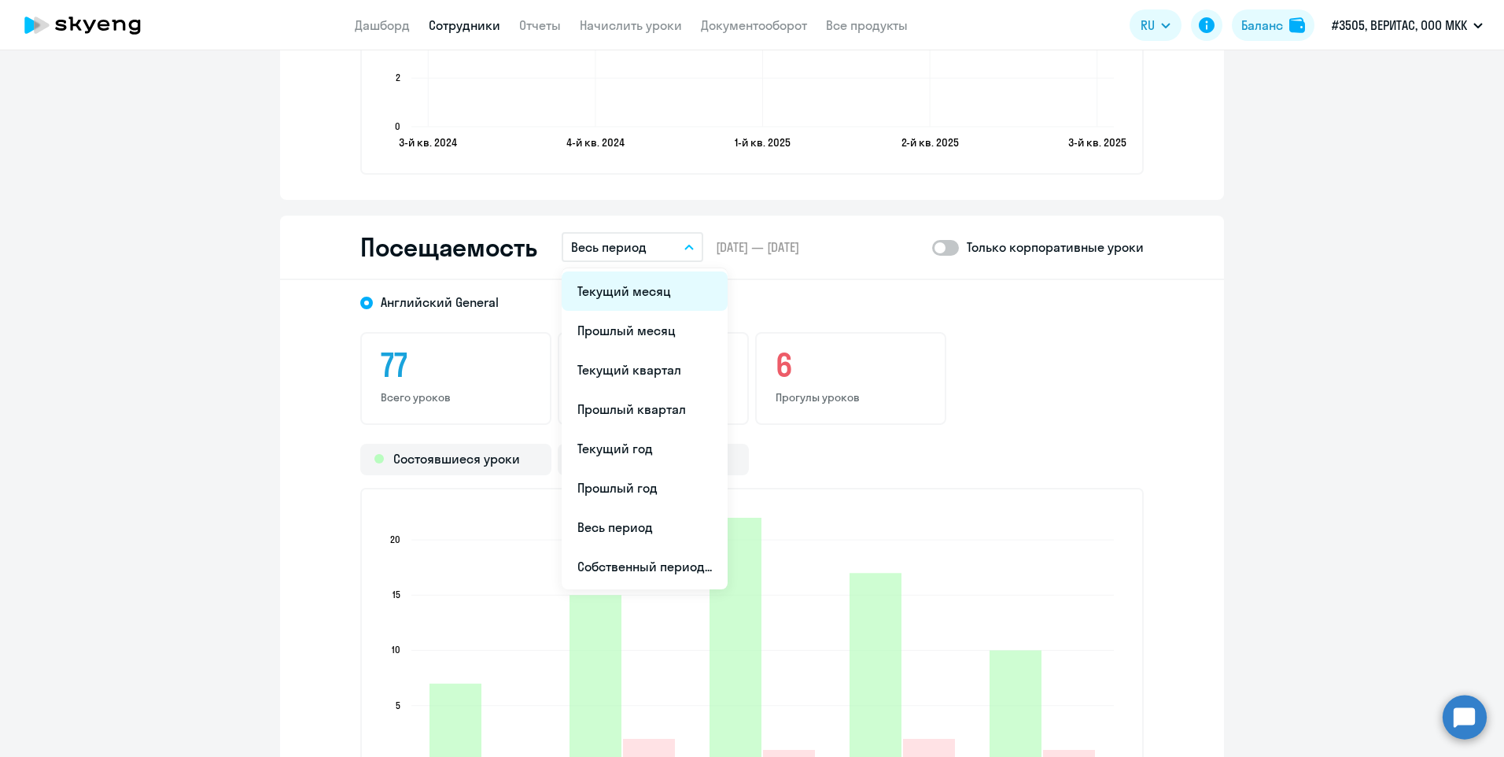
click at [621, 293] on li "Текущий месяц" at bounding box center [645, 290] width 166 height 39
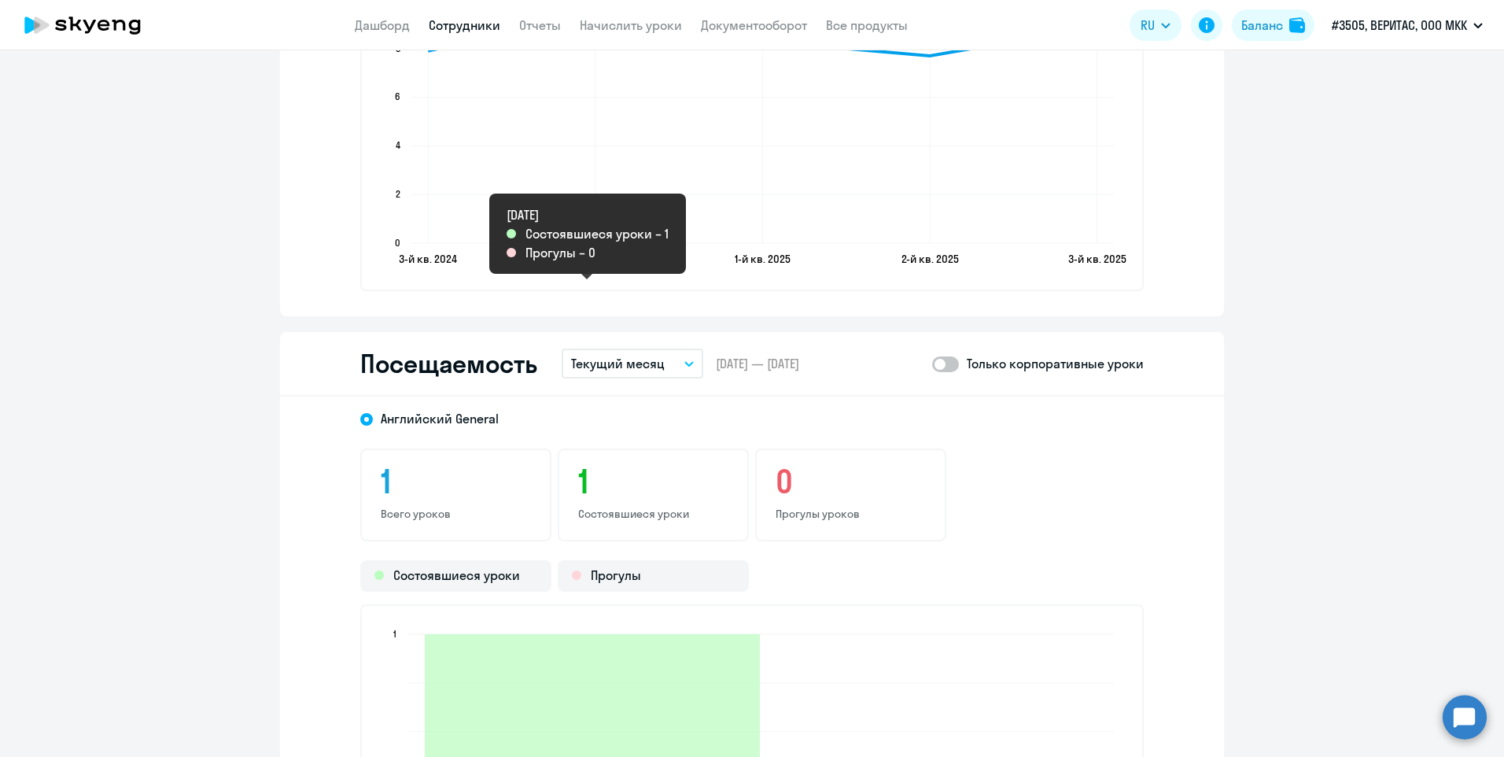
scroll to position [1730, 0]
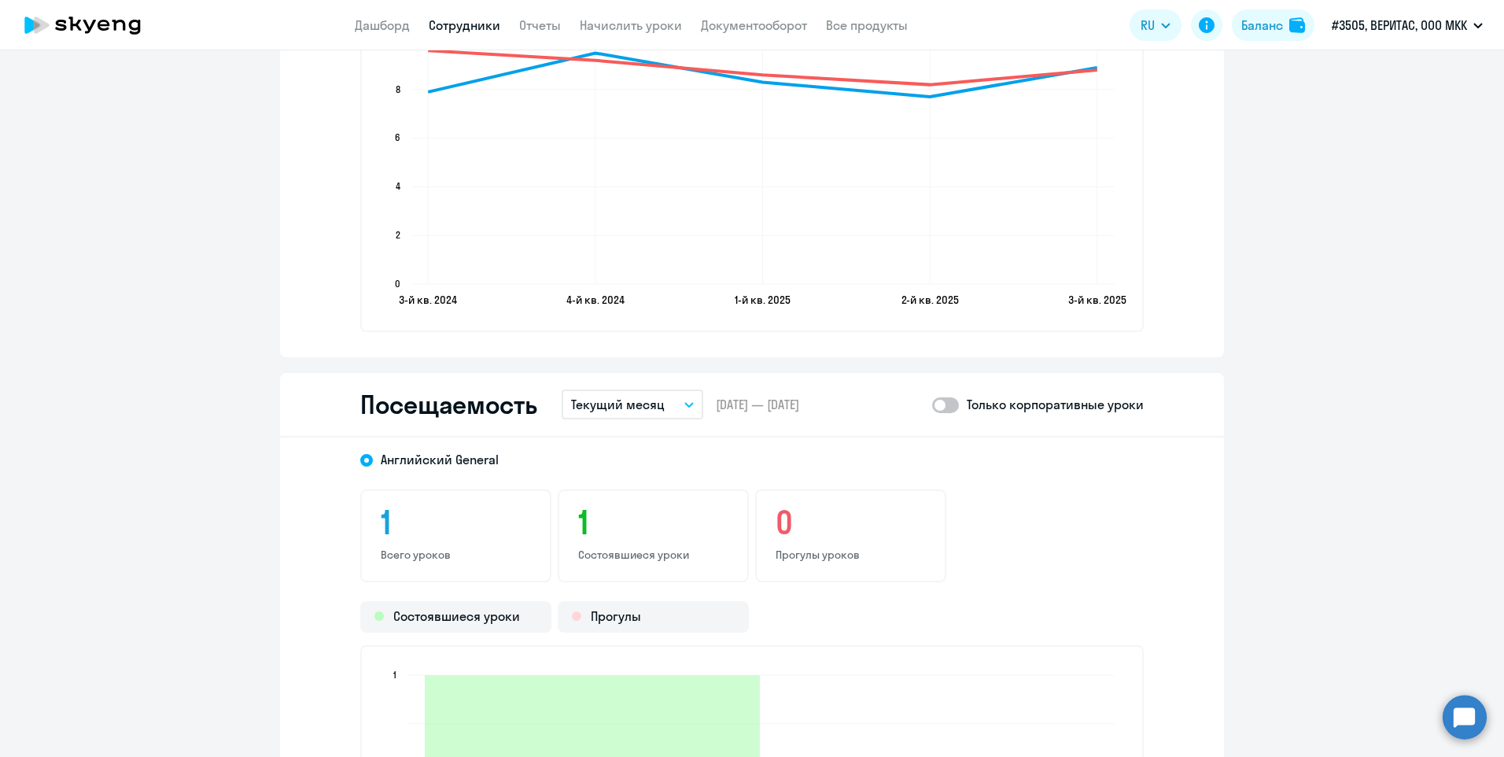
click at [675, 400] on button "Текущий месяц" at bounding box center [633, 404] width 142 height 30
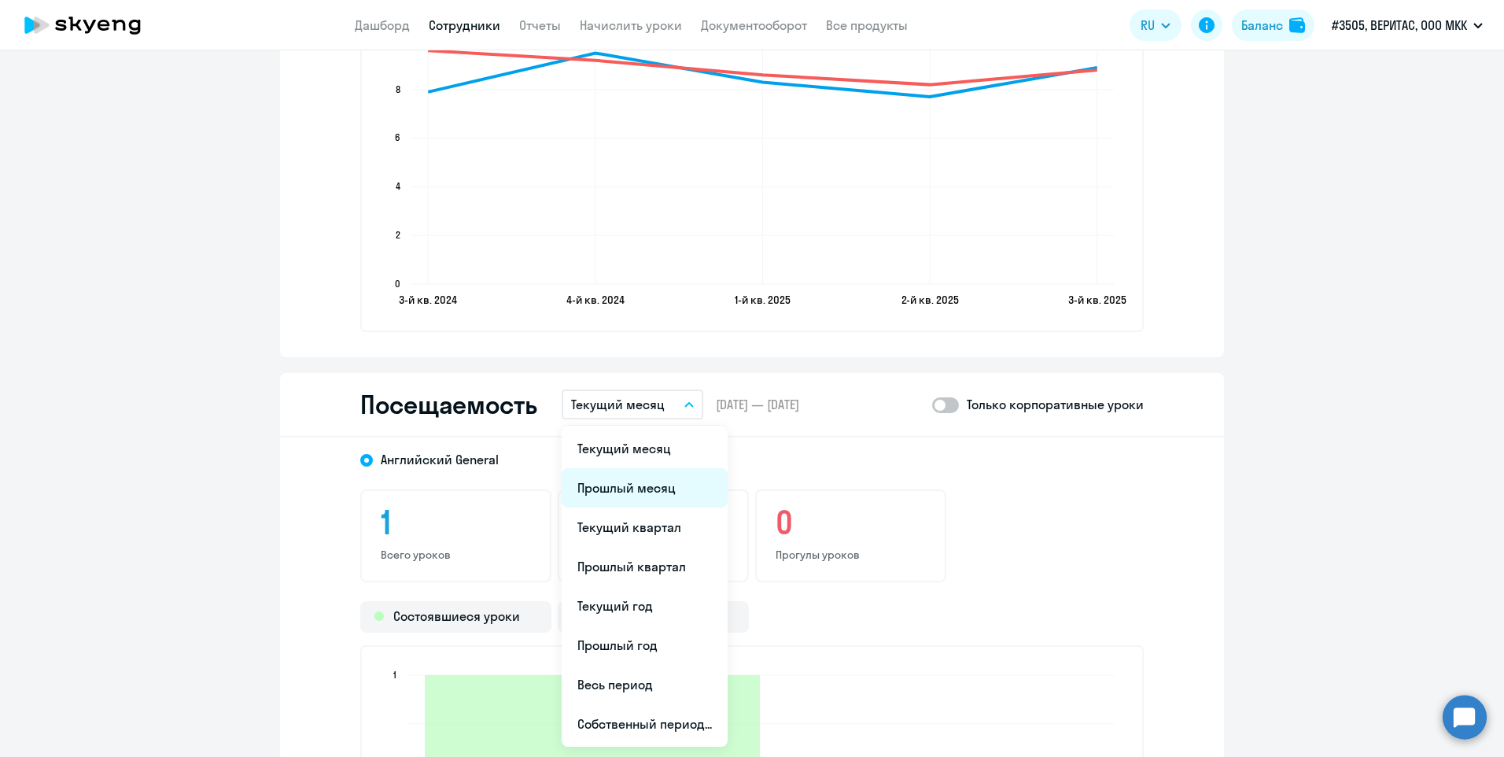
click at [618, 489] on li "Прошлый месяц" at bounding box center [645, 487] width 166 height 39
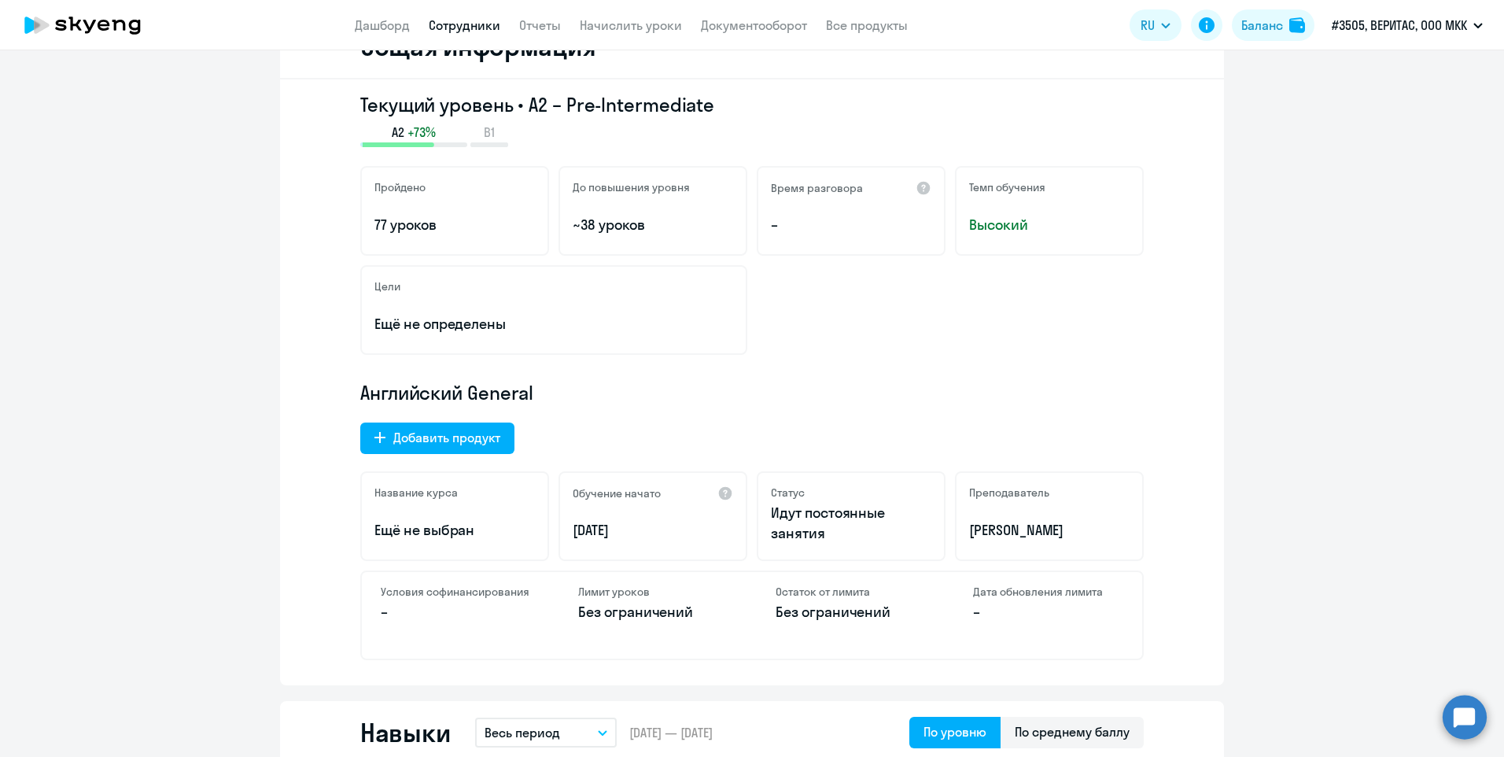
scroll to position [0, 0]
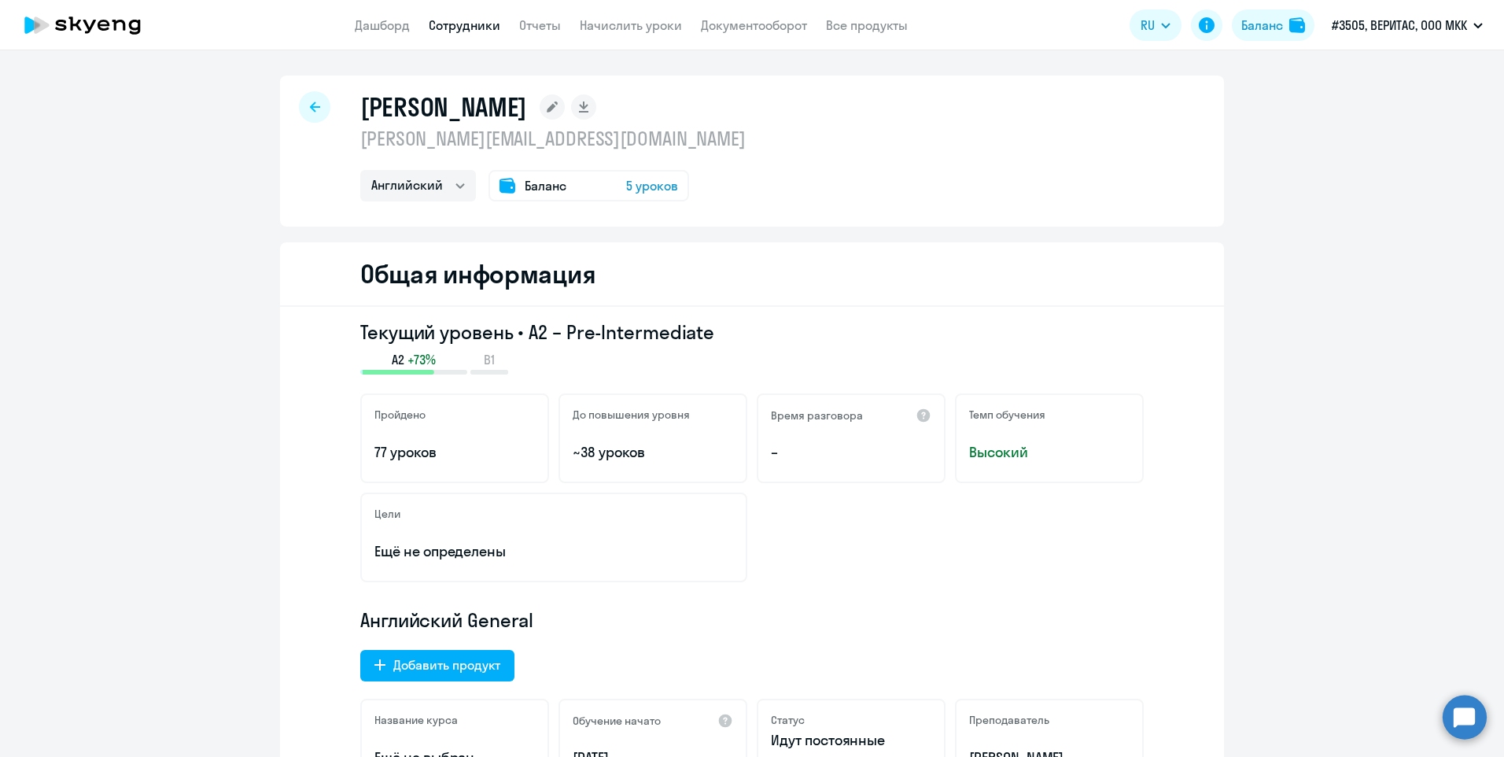
click at [440, 25] on link "Сотрудники" at bounding box center [465, 25] width 72 height 16
select select "30"
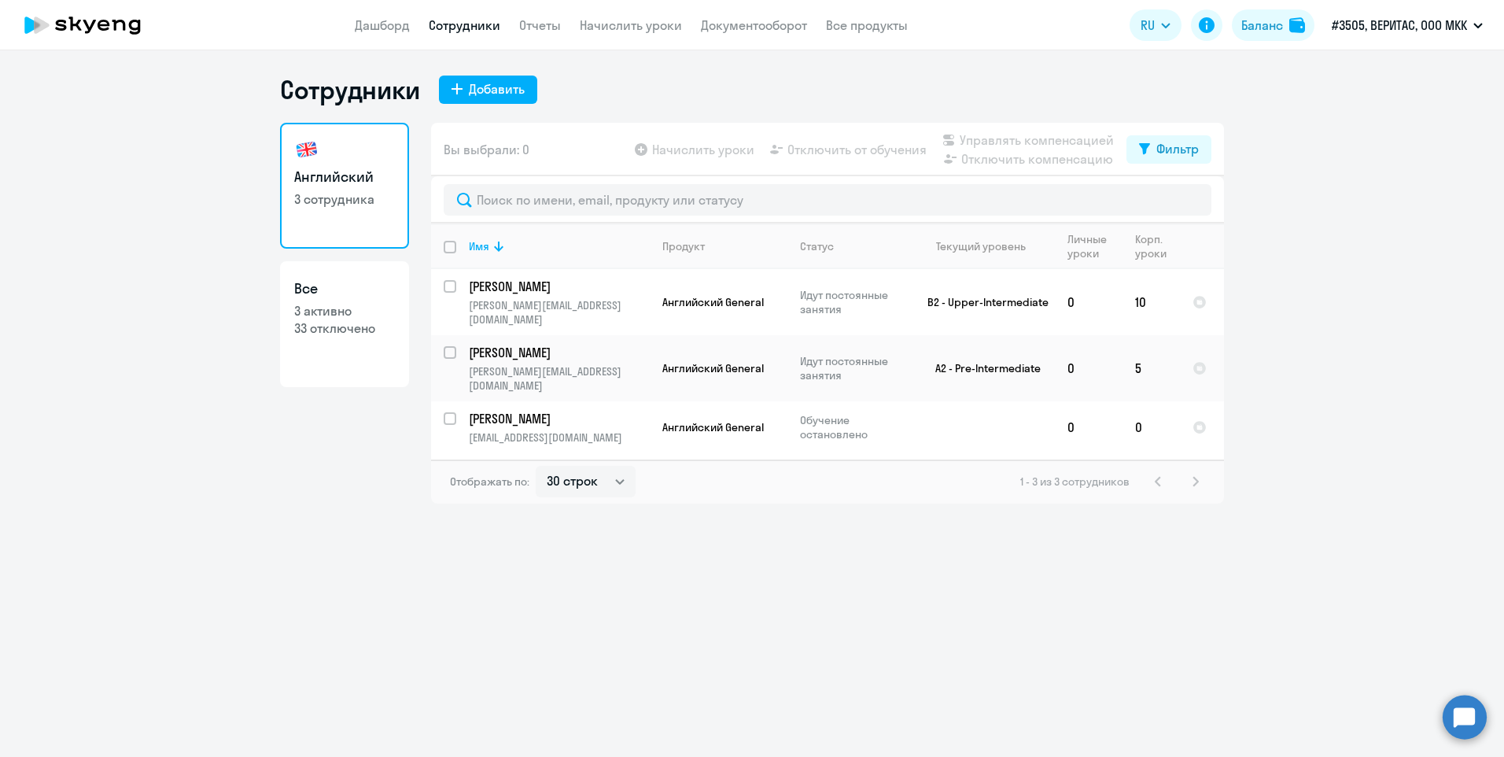
click at [1338, 252] on ng-component "Сотрудники Добавить Английский 3 сотрудника Все 3 активно 33 отключено Вы выбра…" at bounding box center [752, 288] width 1504 height 429
click at [147, 170] on ng-component "Сотрудники Добавить Английский 3 сотрудника Все 3 активно 33 отключено Вы выбра…" at bounding box center [752, 288] width 1504 height 429
